Goal: Task Accomplishment & Management: Manage account settings

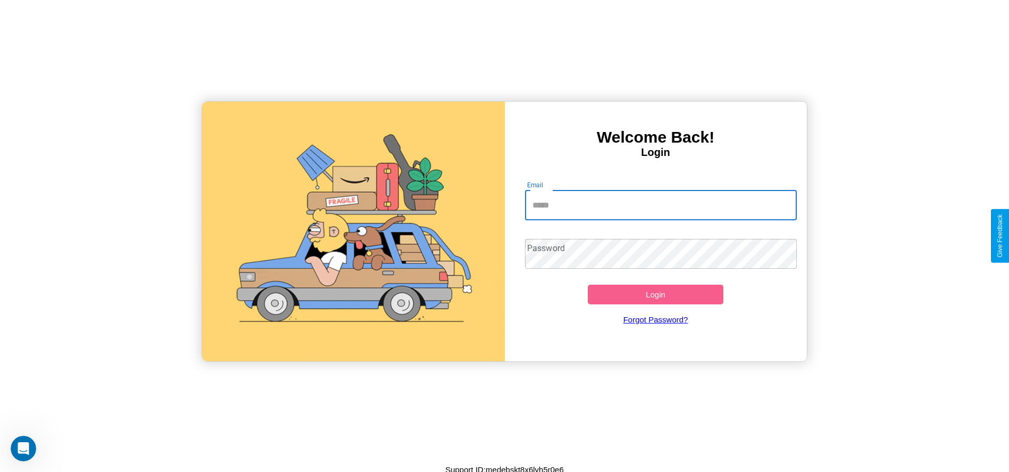
click at [660, 205] on input "Email" at bounding box center [661, 205] width 272 height 30
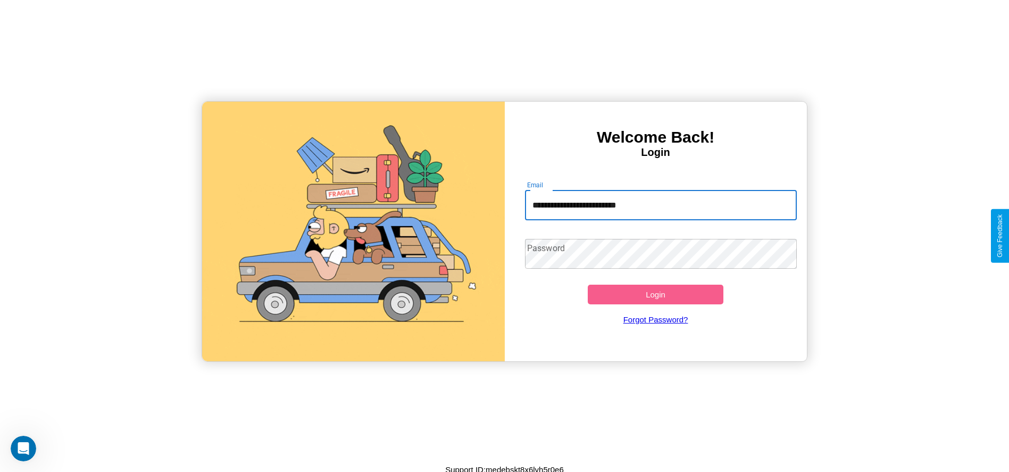
type input "**********"
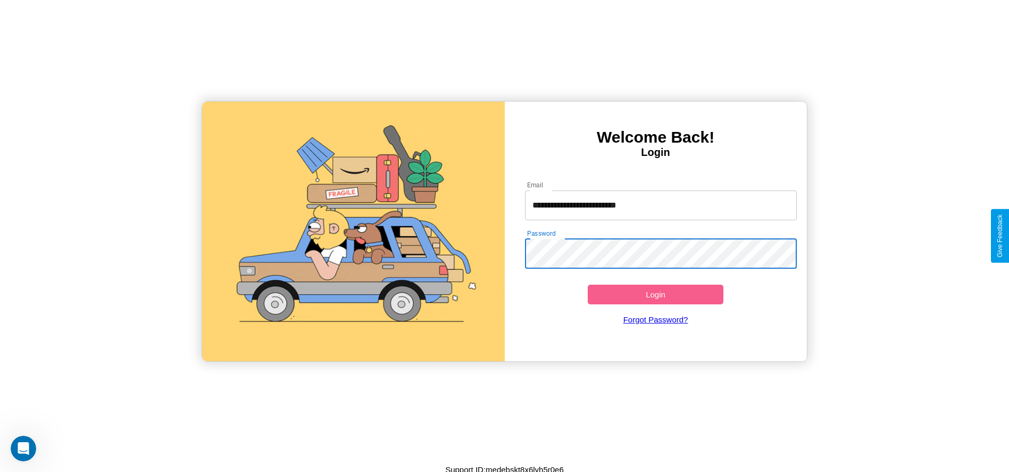
click at [655, 294] on button "Login" at bounding box center [656, 295] width 136 height 20
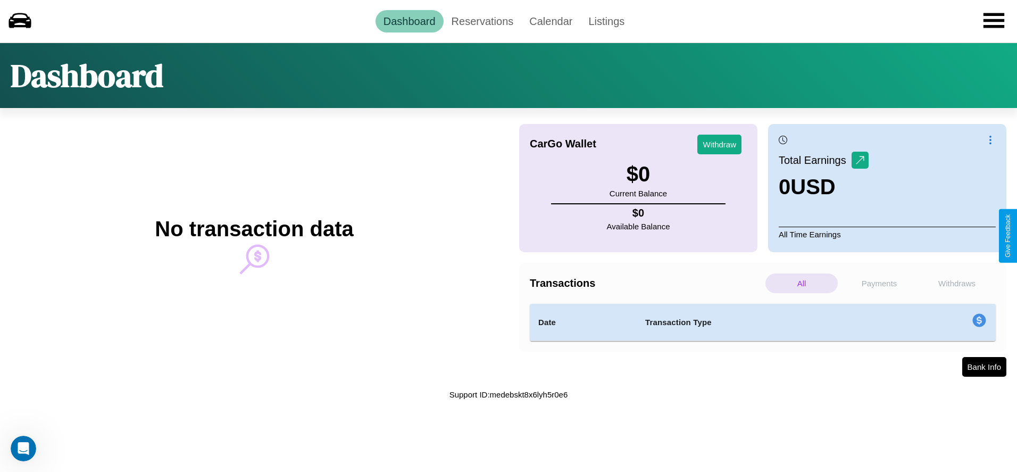
click at [879, 283] on p "Payments" at bounding box center [879, 283] width 72 height 20
click at [957, 283] on p "Withdraws" at bounding box center [957, 283] width 72 height 20
click at [482, 21] on link "Reservations" at bounding box center [483, 21] width 78 height 22
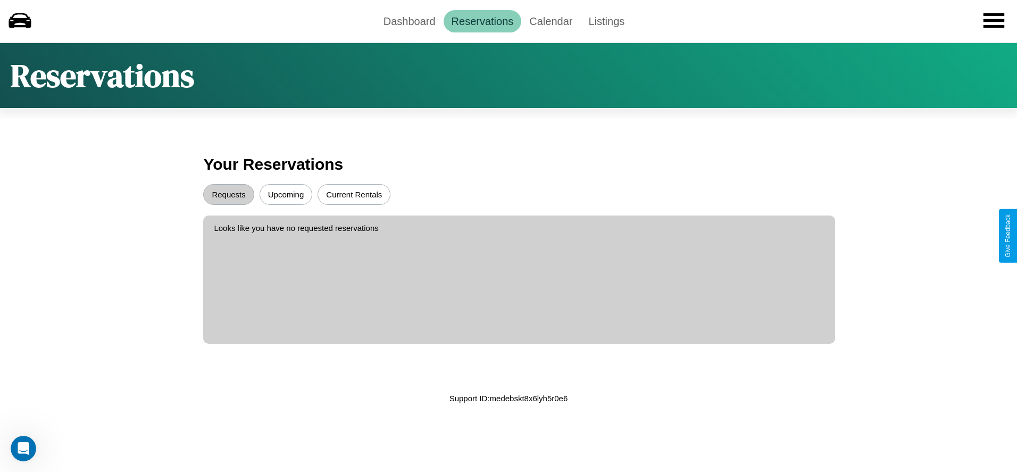
click at [286, 194] on button "Upcoming" at bounding box center [286, 194] width 53 height 21
click at [354, 194] on button "Current Rentals" at bounding box center [353, 194] width 73 height 21
click at [229, 194] on button "Requests" at bounding box center [228, 194] width 51 height 21
